Goal: Task Accomplishment & Management: Manage account settings

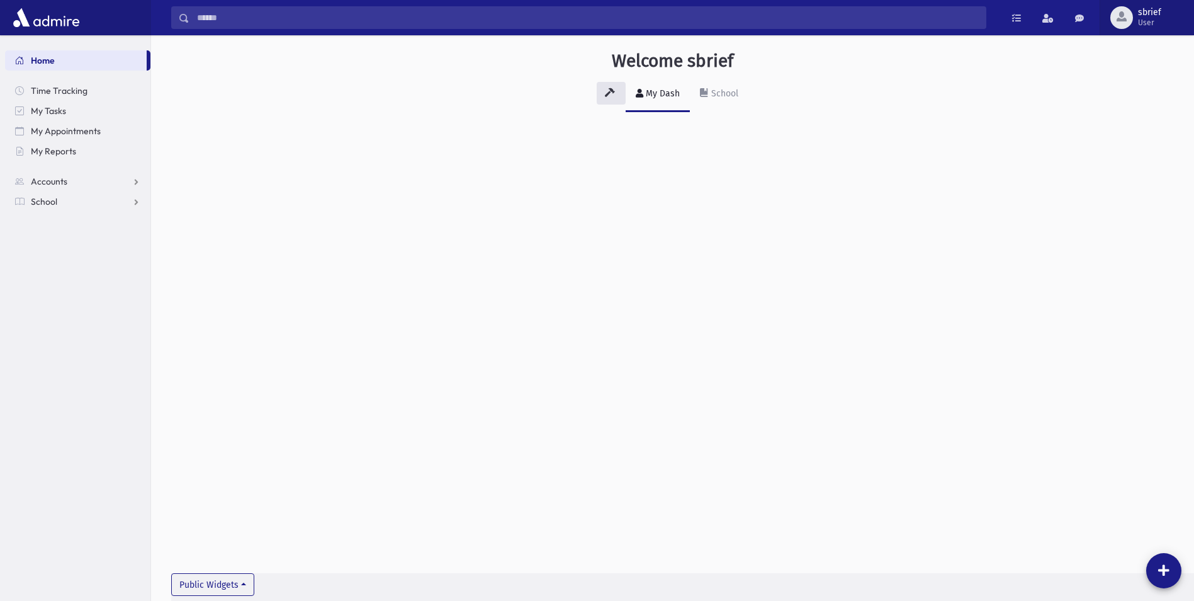
click at [1161, 11] on span "sbrief User" at bounding box center [1154, 18] width 43 height 20
click at [1022, 107] on div "My Dash School" at bounding box center [672, 100] width 1003 height 46
click at [1144, 14] on span "sbrief" at bounding box center [1149, 13] width 23 height 10
click at [988, 115] on div "Welcome sbrief My Dash School Public Widgets" at bounding box center [672, 91] width 1043 height 112
click at [1144, 22] on span "User" at bounding box center [1149, 23] width 23 height 10
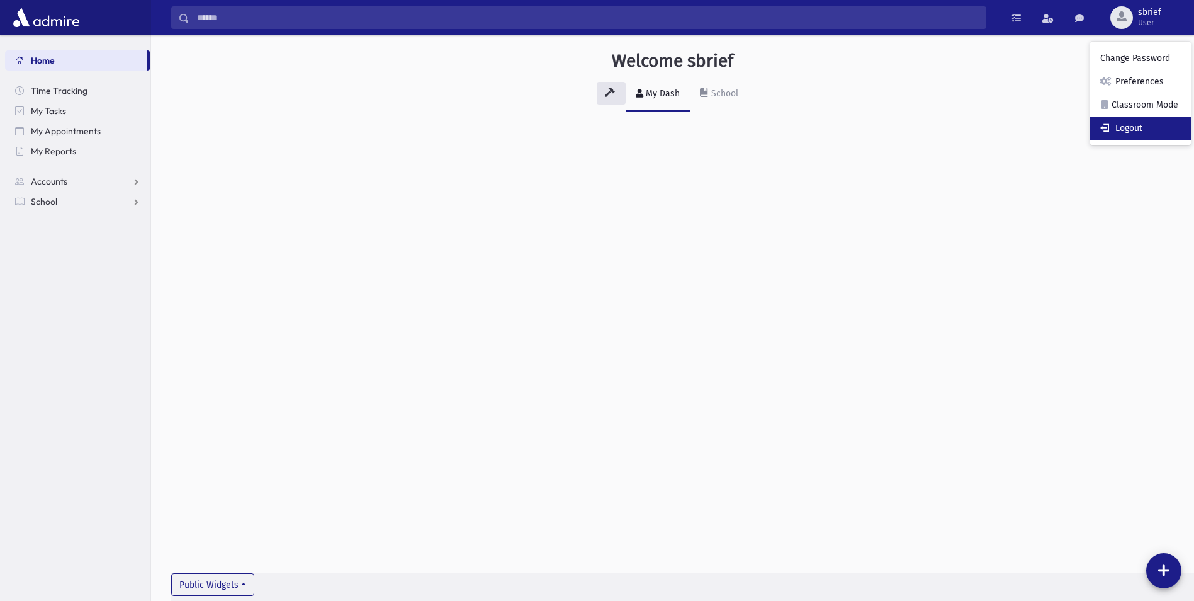
click at [1146, 123] on link "Logout" at bounding box center [1140, 127] width 101 height 23
click at [1136, 12] on span "sbrief Admin" at bounding box center [1154, 18] width 43 height 20
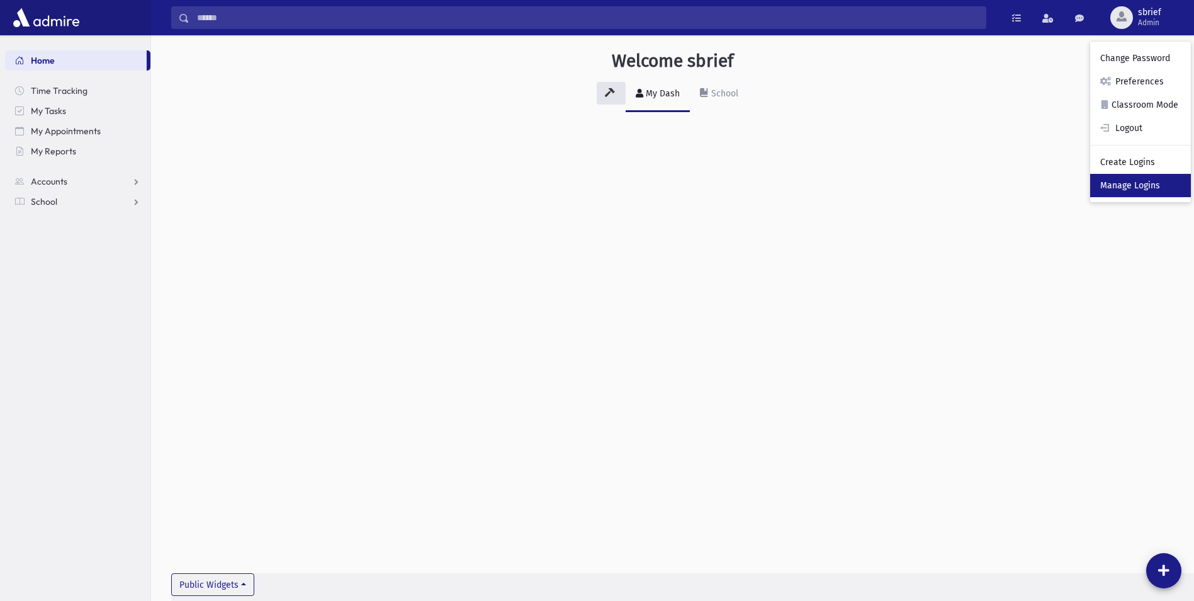
click at [1157, 180] on link "Manage Logins" at bounding box center [1140, 185] width 101 height 23
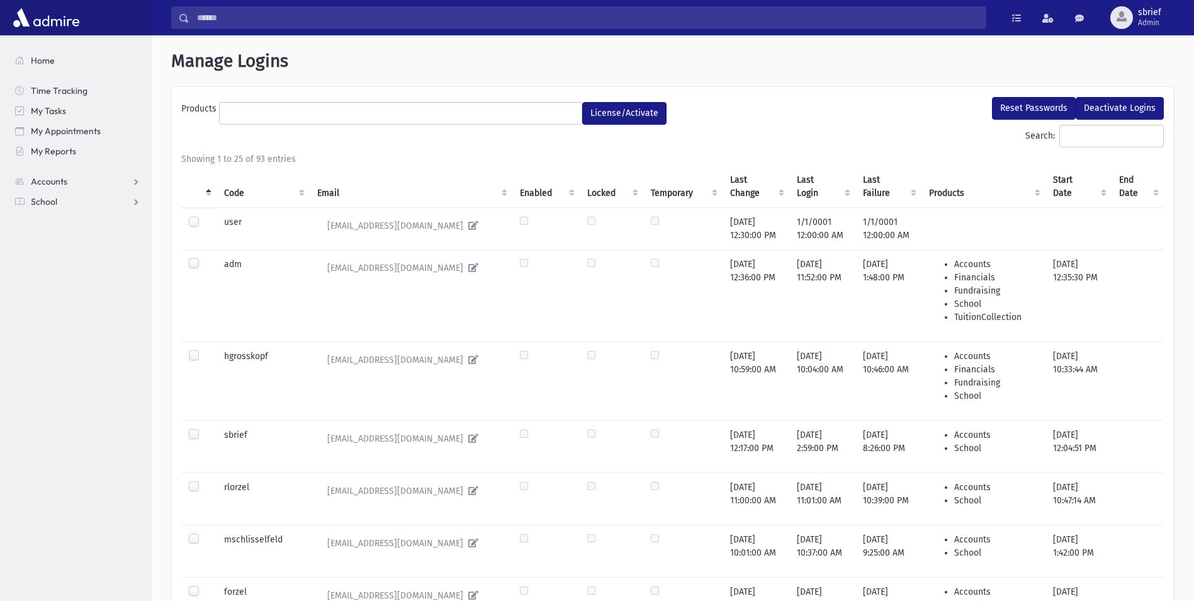
select select
click at [1049, 118] on button "Reset Passwords" at bounding box center [1034, 108] width 84 height 23
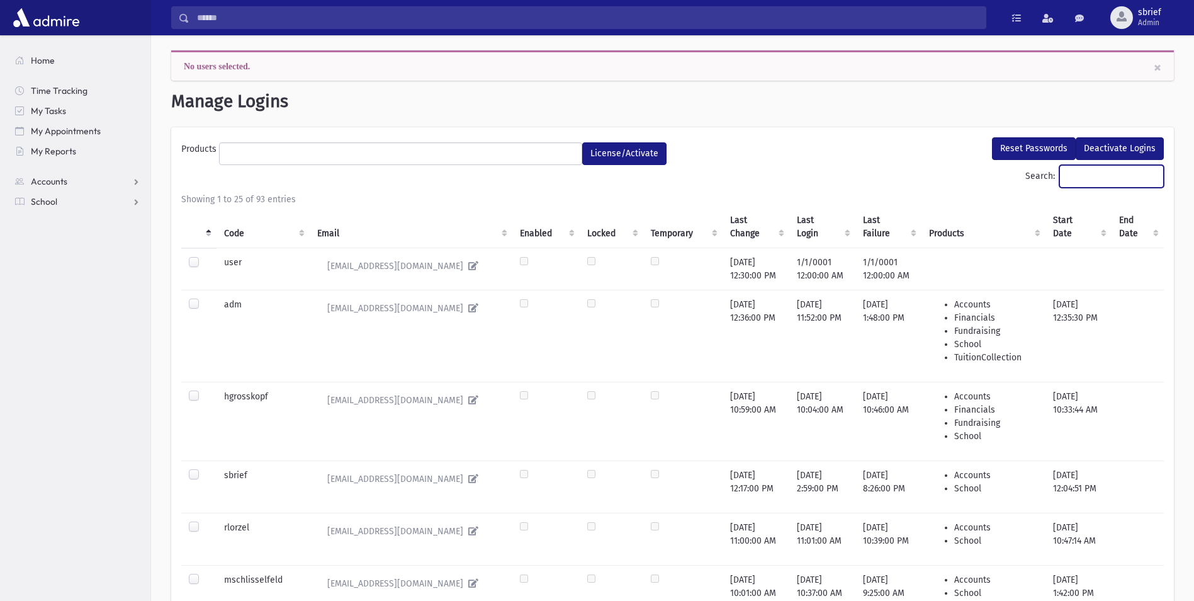
click at [1066, 172] on input "Search:" at bounding box center [1111, 176] width 104 height 23
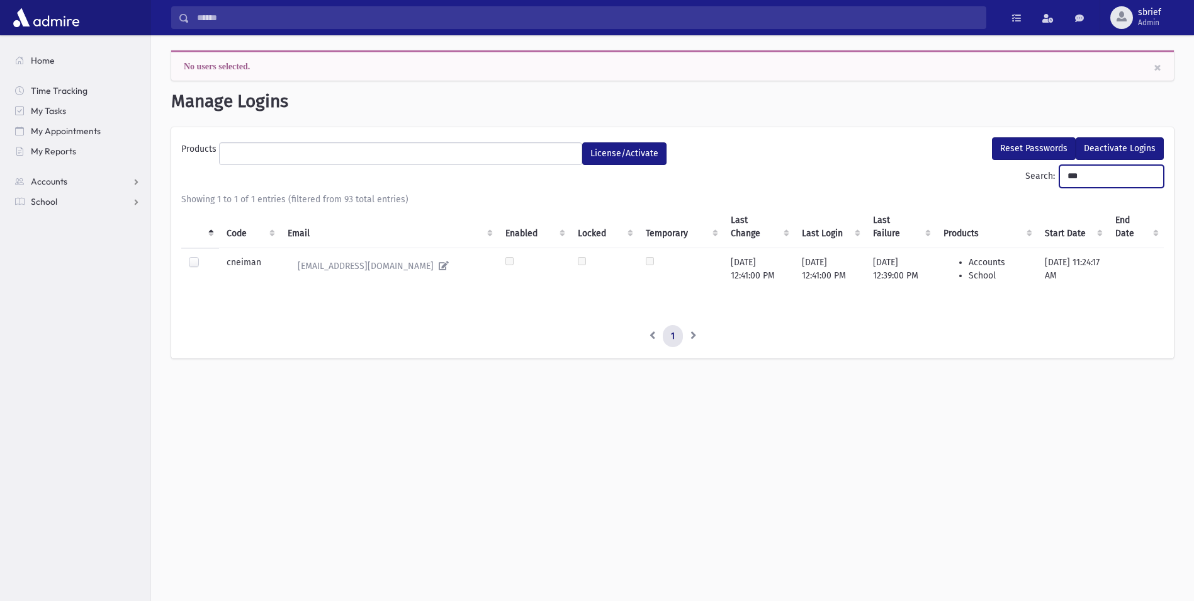
type input "***"
